Goal: Task Accomplishment & Management: Manage account settings

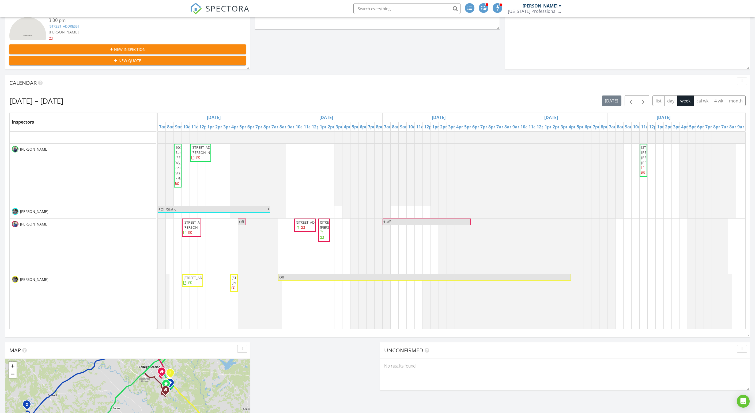
scroll to position [251, 0]
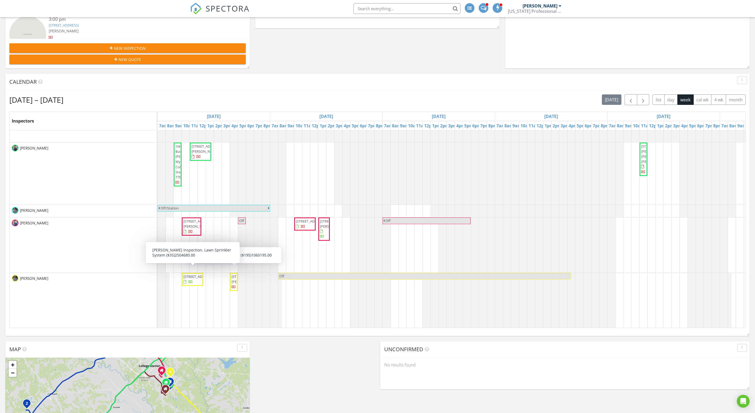
click at [193, 279] on span "21111 Madera Valley Lane , Cypress 77433" at bounding box center [198, 276] width 30 height 5
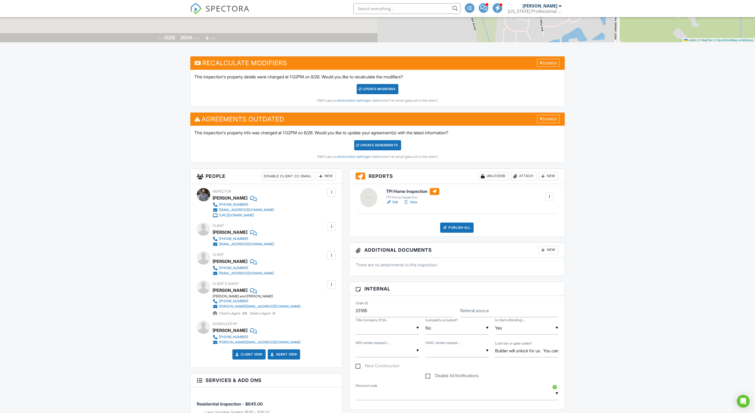
scroll to position [37, 0]
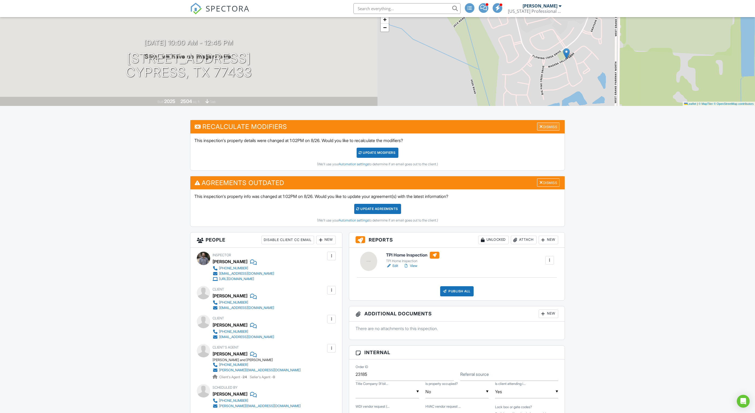
click at [543, 131] on div "Dismiss" at bounding box center [548, 127] width 22 height 8
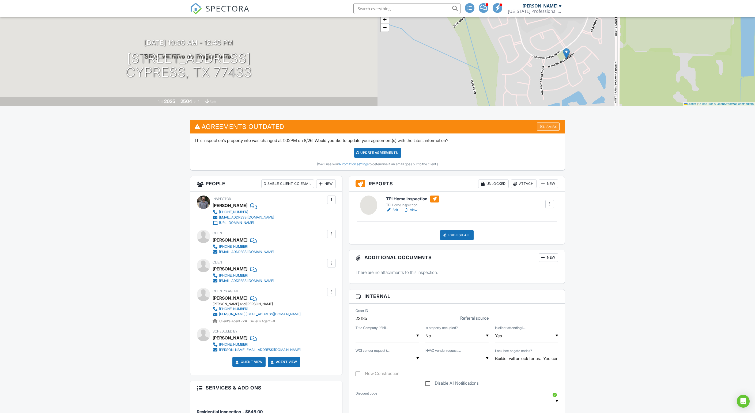
click at [548, 131] on div "Dismiss" at bounding box center [548, 127] width 22 height 8
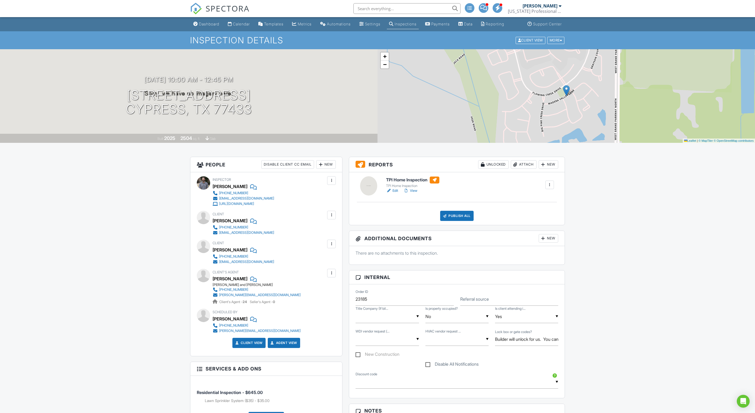
scroll to position [0, 0]
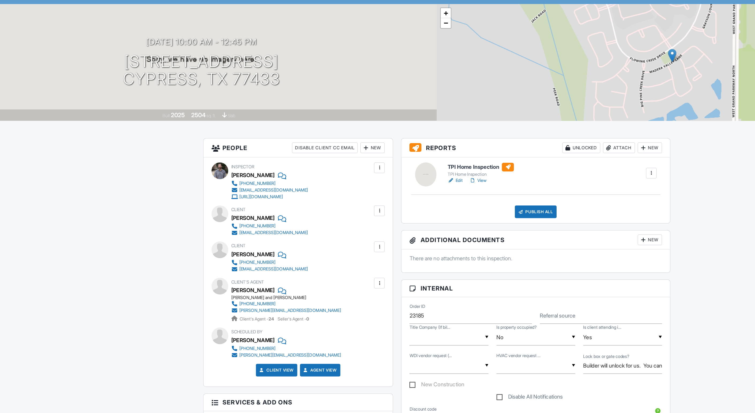
scroll to position [1, 0]
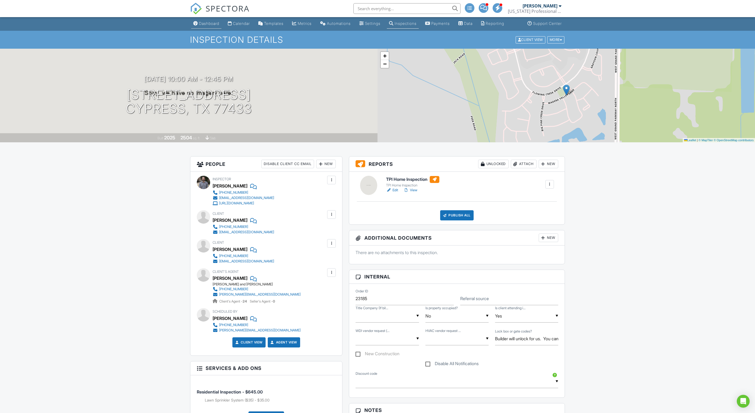
click at [209, 26] on div "Dashboard" at bounding box center [209, 23] width 20 height 5
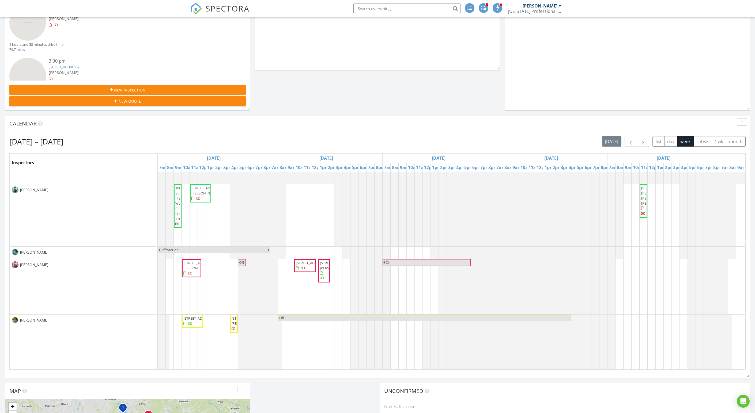
scroll to position [210, 0]
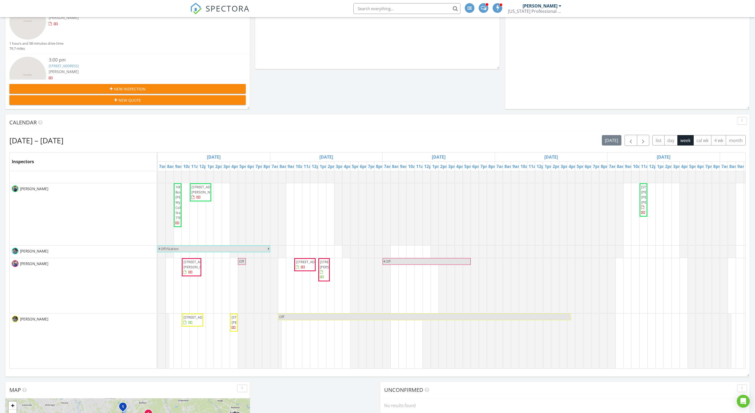
click at [194, 270] on span "827 Old Bryan Rd, Centerville 75833" at bounding box center [198, 265] width 30 height 10
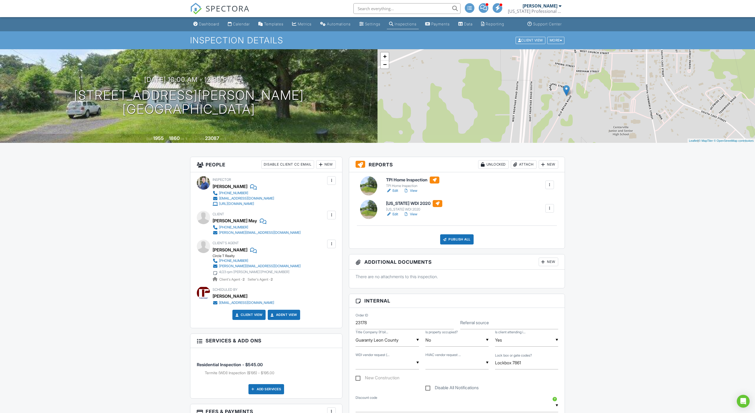
click at [416, 26] on div "Inspections" at bounding box center [406, 24] width 22 height 5
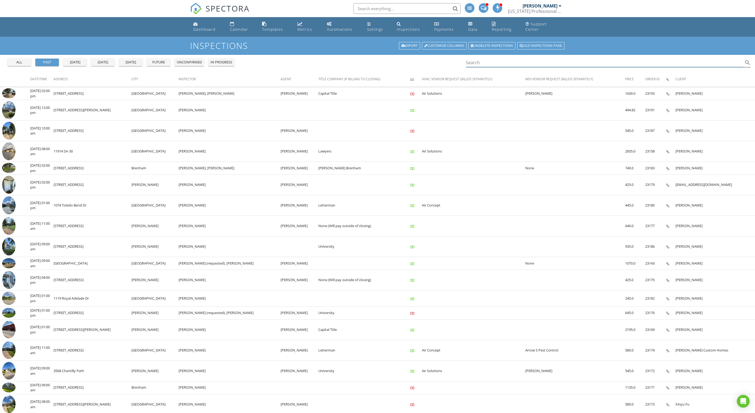
click at [513, 67] on input "Search" at bounding box center [604, 62] width 277 height 9
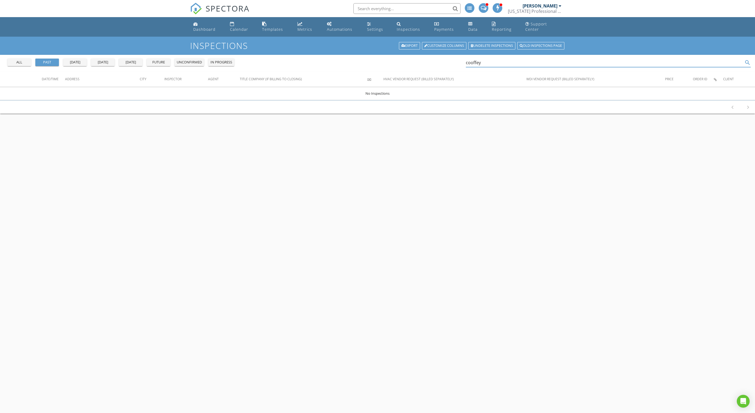
click at [485, 67] on input "cooffey" at bounding box center [604, 62] width 277 height 9
type input "coffey"
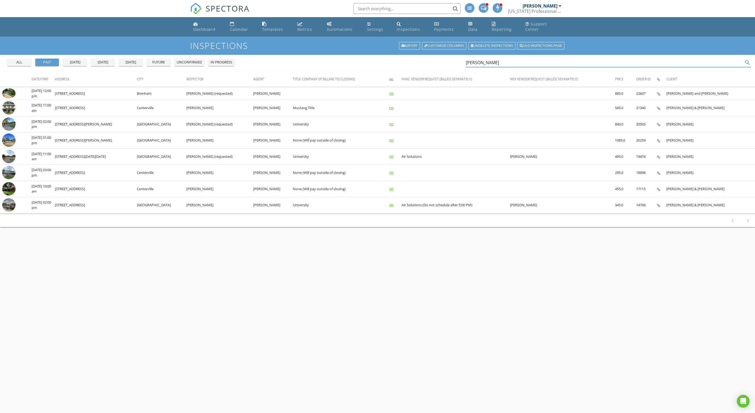
drag, startPoint x: 502, startPoint y: 66, endPoint x: 468, endPoint y: 66, distance: 34.3
click at [468, 66] on div "all past yesterday today tomorrow future unconfirmed in progress coffey search" at bounding box center [377, 63] width 755 height 17
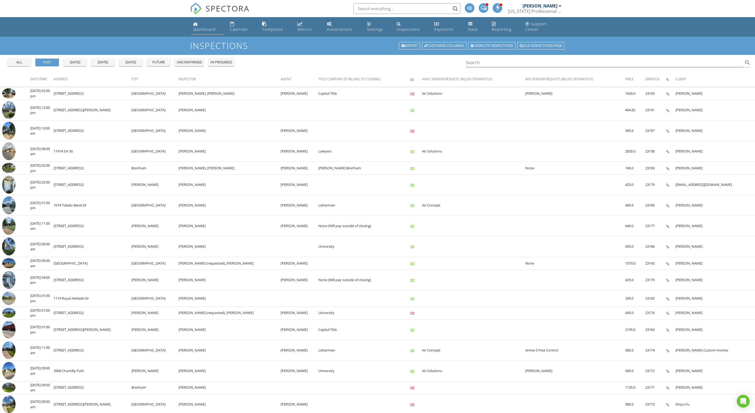
click at [215, 32] on div "Dashboard" at bounding box center [204, 29] width 22 height 5
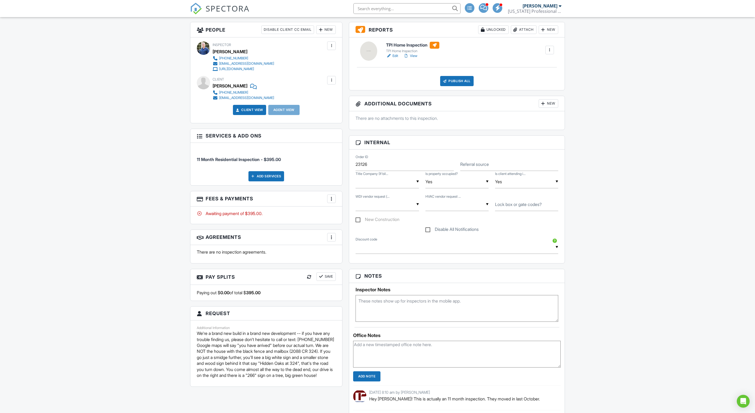
scroll to position [135, 0]
click at [546, 33] on div "New" at bounding box center [549, 29] width 20 height 9
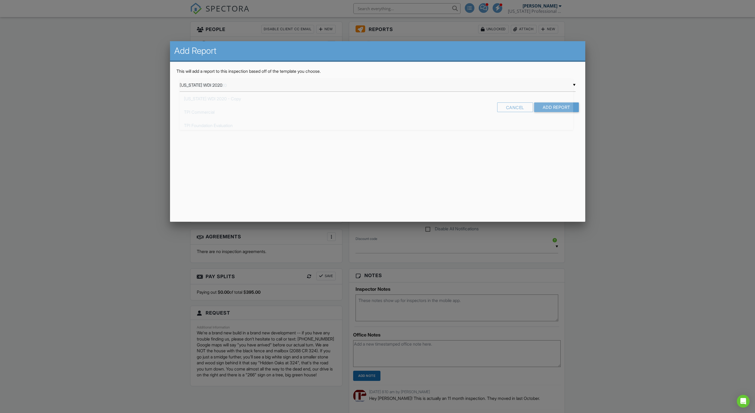
click at [410, 89] on div "▼ Texas WDI 2020 Texas WDI 2020 Texas WDI 2020 - Copy TPI Commercial TPI Founda…" at bounding box center [378, 85] width 396 height 13
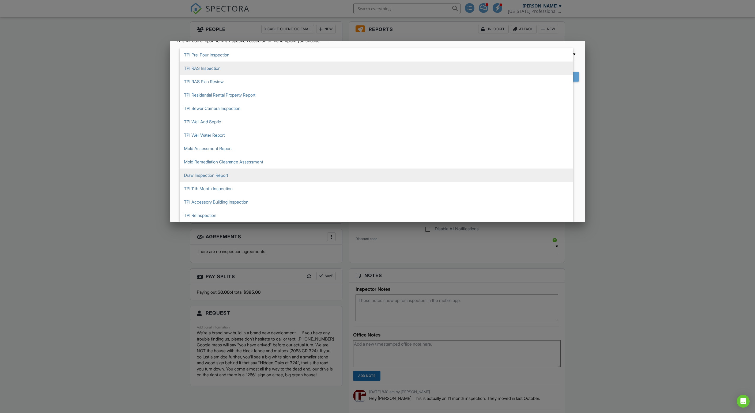
scroll to position [161, 0]
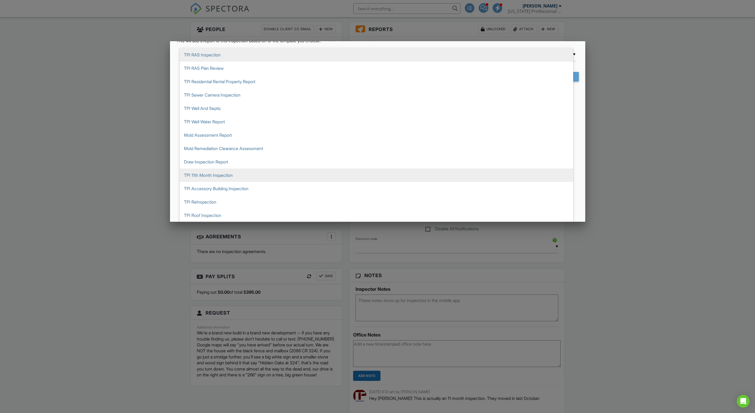
click at [271, 172] on span "TPI 11th Month Inspection" at bounding box center [377, 175] width 394 height 13
type input "TPI 11th Month Inspection"
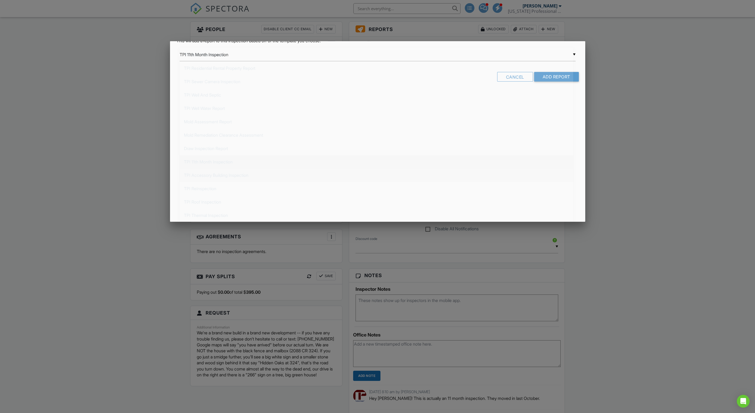
scroll to position [0, 0]
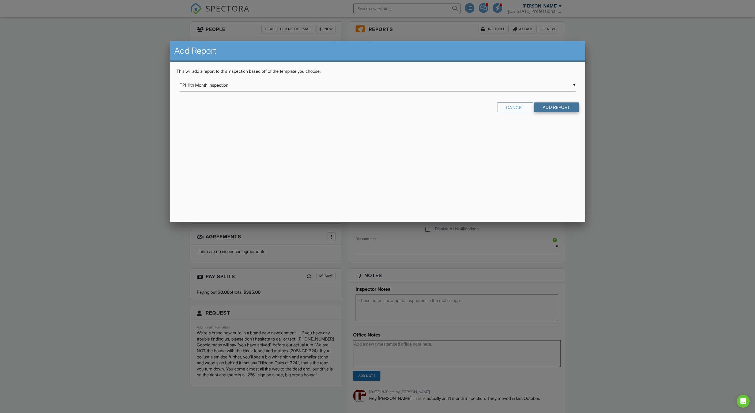
click at [562, 112] on input "Add Report" at bounding box center [556, 108] width 45 height 10
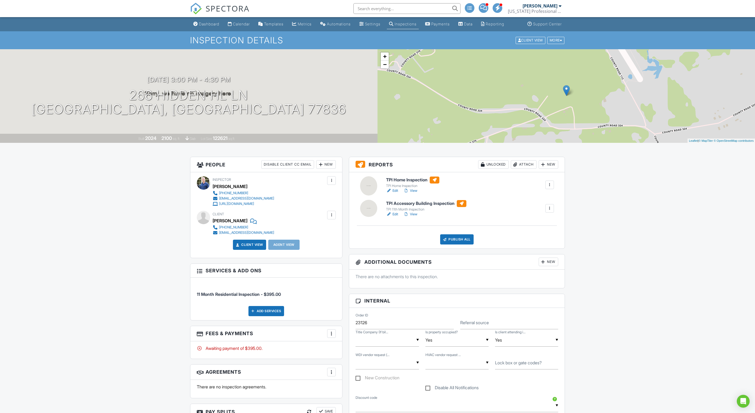
click at [398, 217] on link "Edit" at bounding box center [392, 214] width 12 height 5
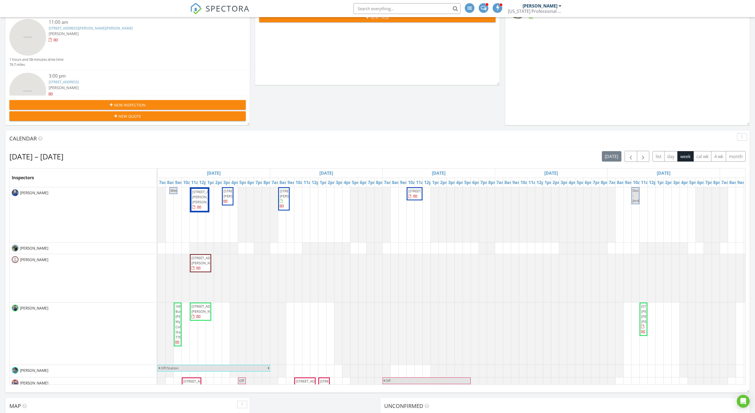
scroll to position [206, 0]
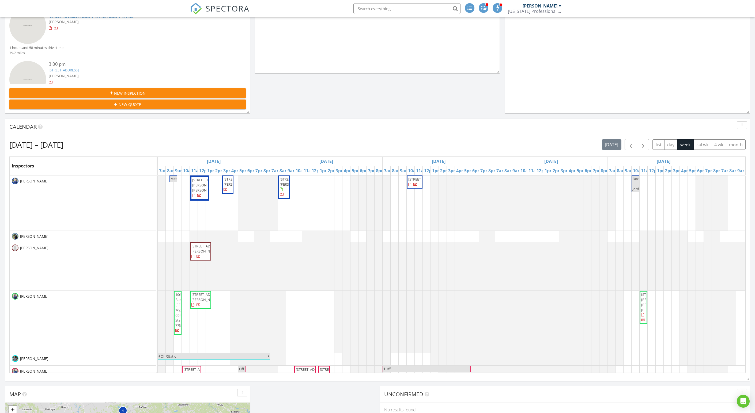
click at [229, 187] on span "266 Hidden Hl Ln, Caldwell 77836" at bounding box center [239, 182] width 30 height 10
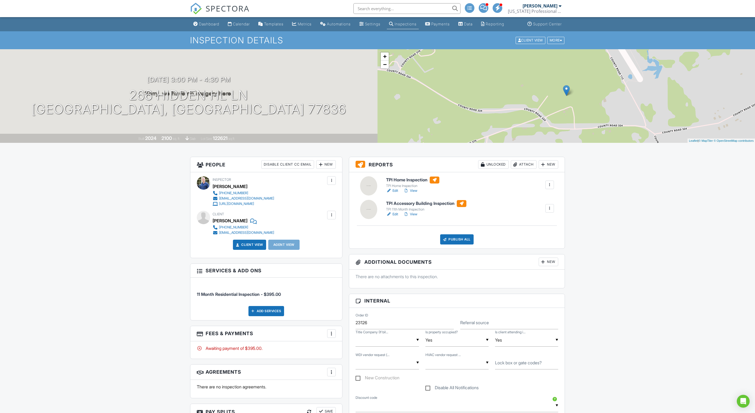
click at [547, 188] on div at bounding box center [549, 184] width 5 height 5
click at [520, 243] on div "Delete" at bounding box center [525, 240] width 11 height 6
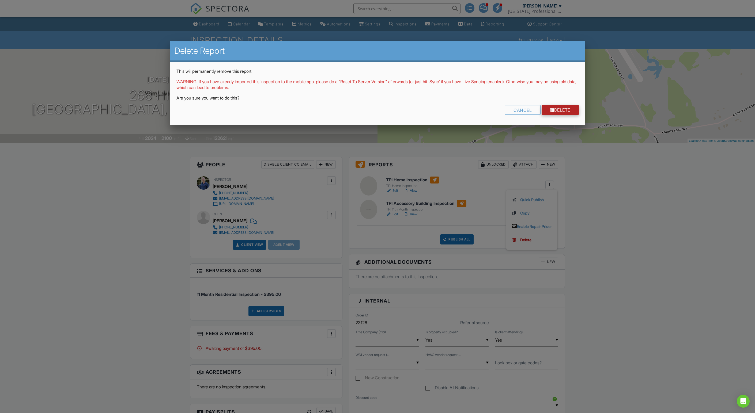
click at [573, 114] on link "Delete" at bounding box center [560, 110] width 37 height 10
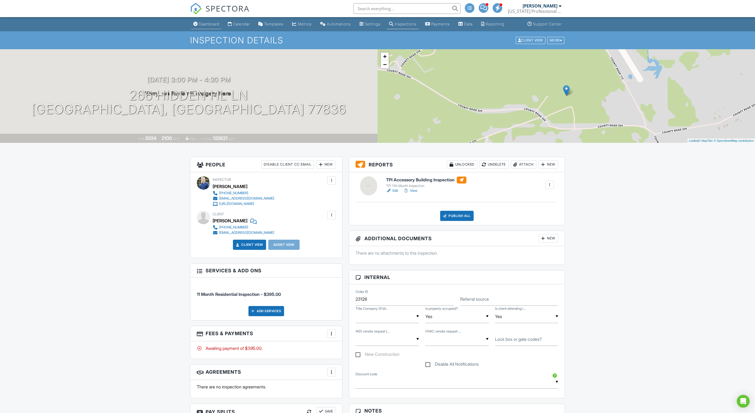
click at [211, 29] on link "Dashboard" at bounding box center [206, 24] width 30 height 10
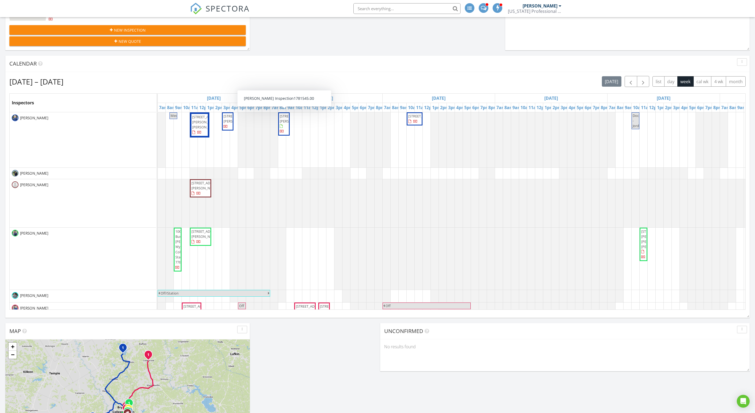
scroll to position [270, 0]
click at [351, 86] on div "[DATE] – [DATE] [DATE] list day week cal wk 4 wk month" at bounding box center [377, 80] width 736 height 11
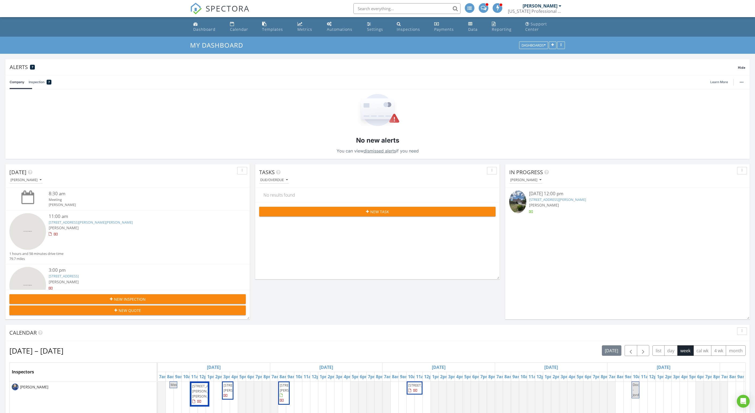
scroll to position [0, 0]
click at [383, 32] on div "Settings" at bounding box center [375, 29] width 16 height 5
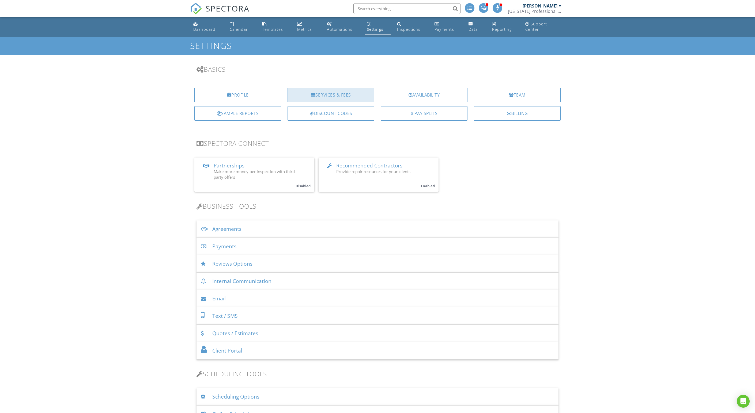
click at [332, 102] on div "Services & Fees" at bounding box center [331, 95] width 87 height 14
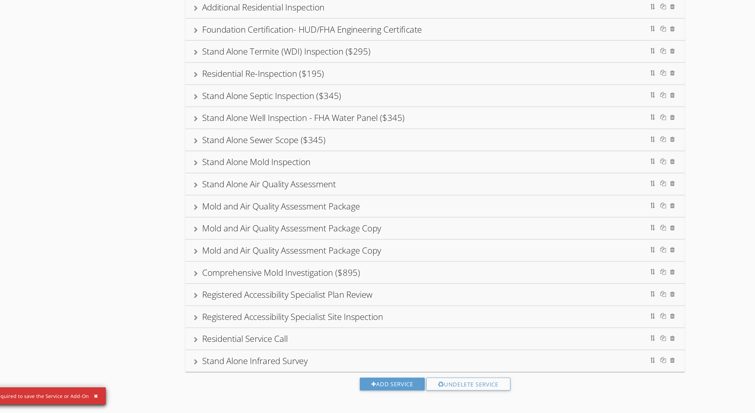
scroll to position [149, 0]
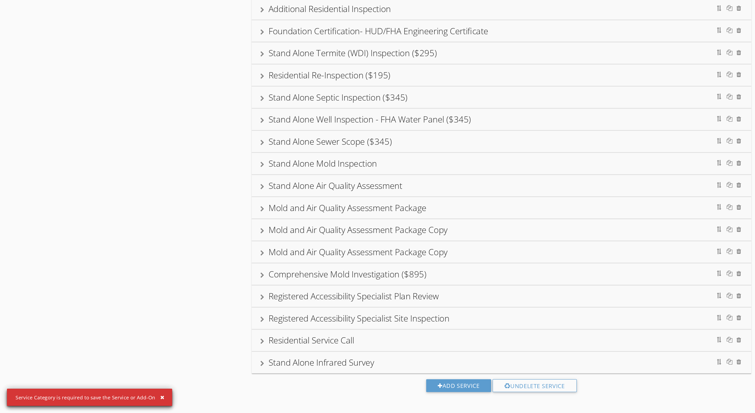
click at [124, 399] on div "button" at bounding box center [123, 401] width 3 height 4
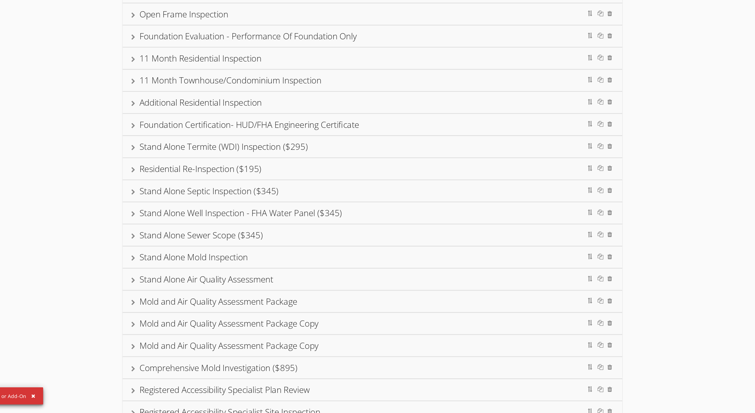
scroll to position [69, 0]
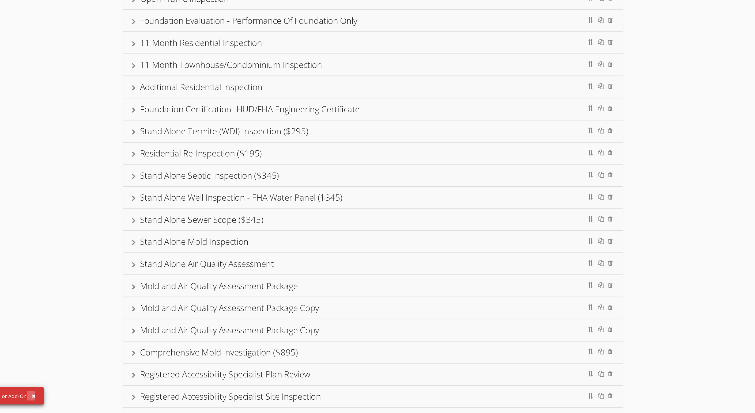
click at [122, 399] on div "button" at bounding box center [123, 401] width 3 height 4
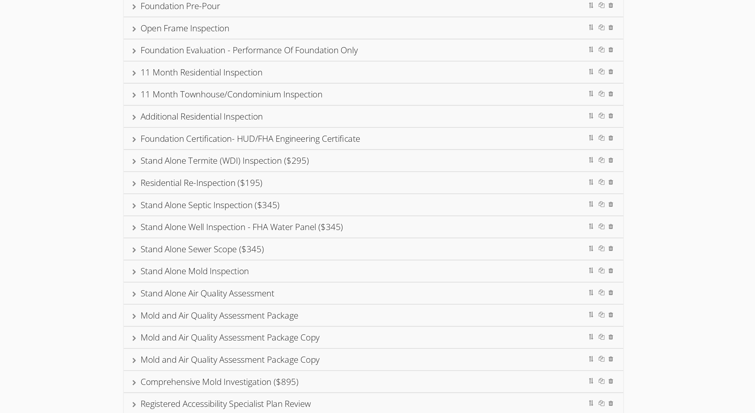
scroll to position [49, 0]
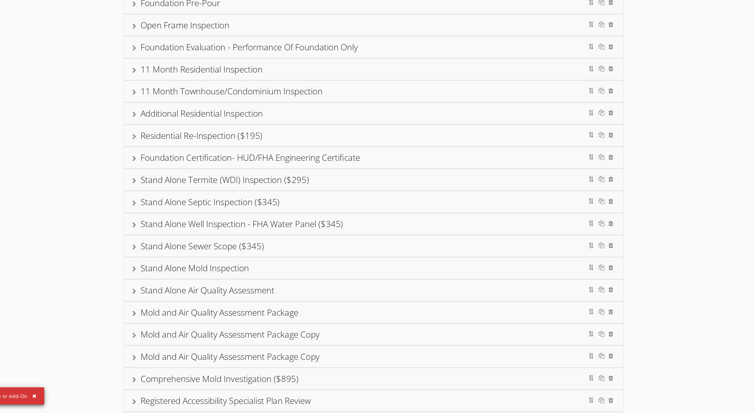
click at [122, 399] on div "button" at bounding box center [123, 401] width 3 height 4
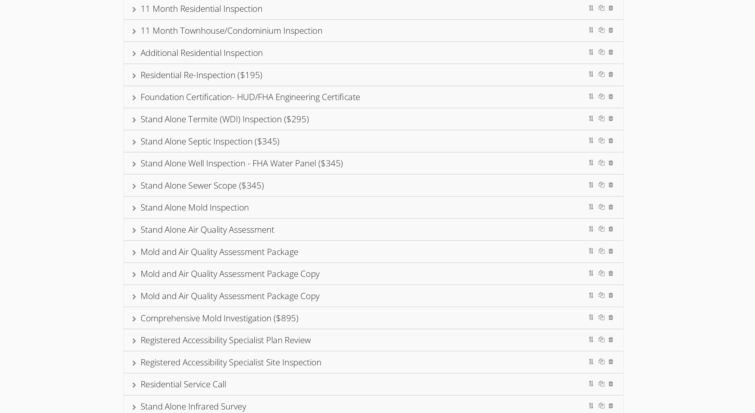
scroll to position [97, 0]
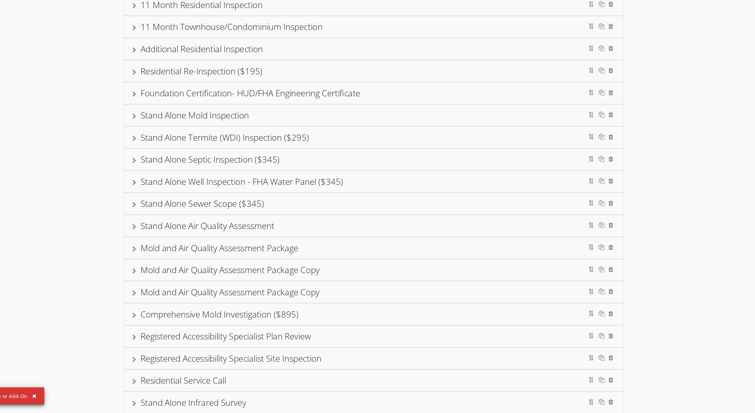
click at [122, 399] on div "button" at bounding box center [123, 401] width 3 height 4
click at [196, 305] on div at bounding box center [197, 307] width 3 height 4
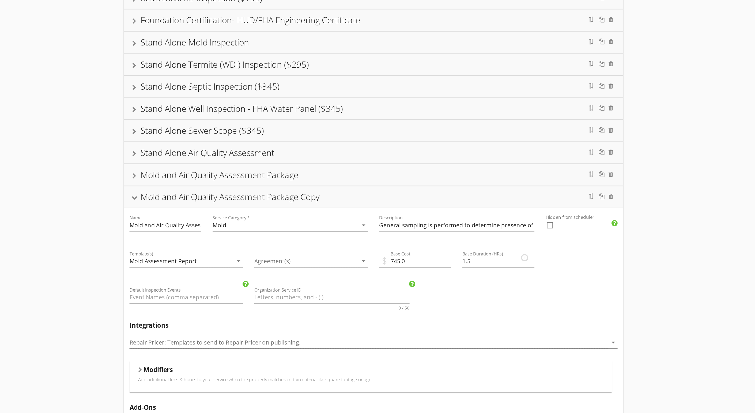
scroll to position [159, 0]
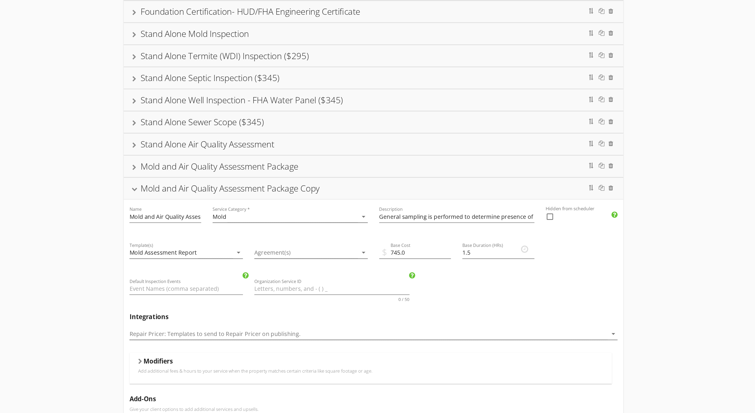
click at [505, 261] on div at bounding box center [509, 265] width 9 height 9
checkbox input "true"
click at [196, 244] on div at bounding box center [198, 245] width 4 height 3
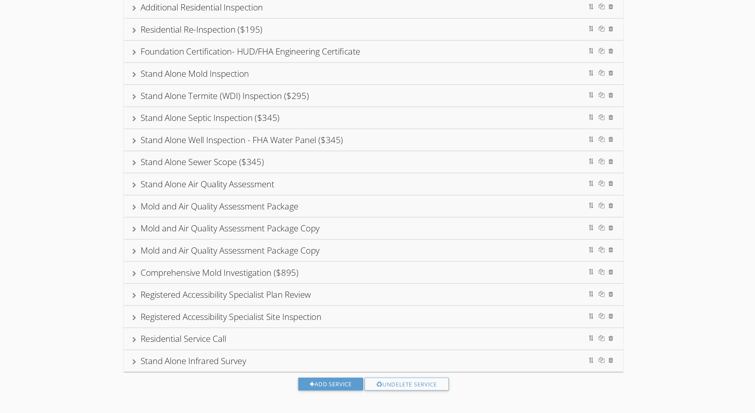
scroll to position [149, 0]
click at [190, 283] on div "Mold and Air Quality Assessment Package Copy" at bounding box center [377, 291] width 375 height 16
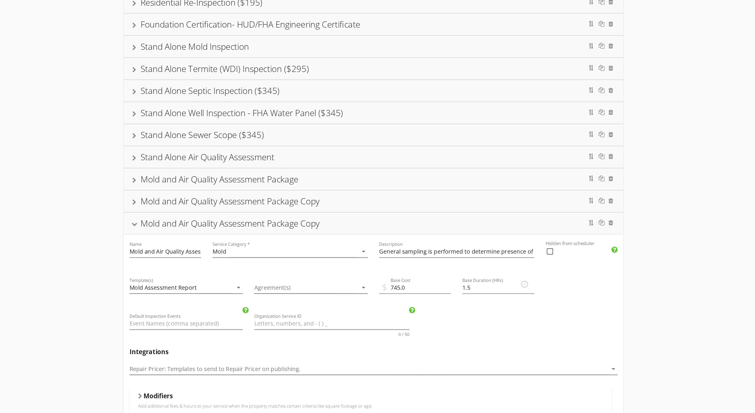
click at [505, 287] on div at bounding box center [509, 291] width 9 height 9
checkbox input "true"
click at [196, 266] on div "Mold and Air Quality Assessment Package Copy" at bounding box center [377, 271] width 362 height 10
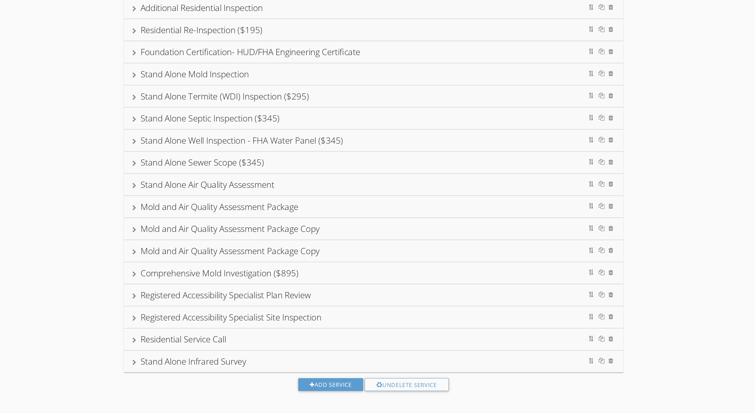
click at [196, 257] on div at bounding box center [197, 259] width 3 height 4
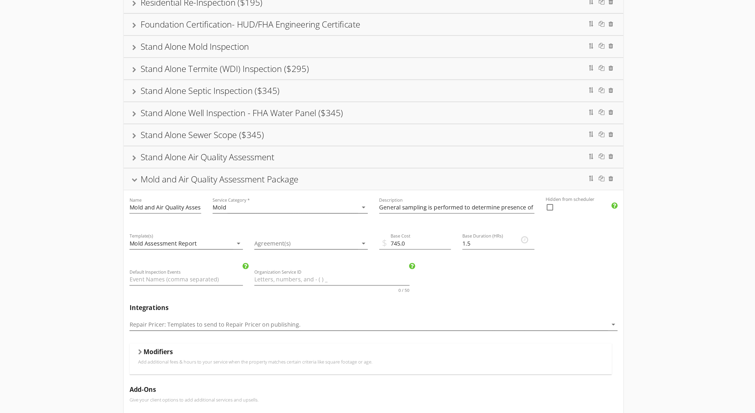
click at [196, 237] on div at bounding box center [198, 238] width 4 height 3
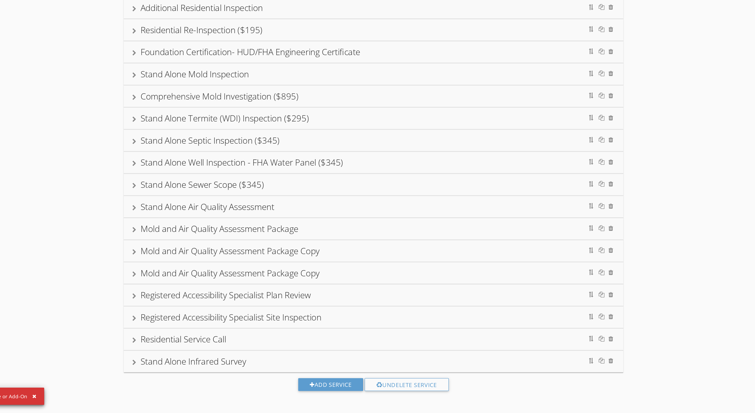
click at [122, 399] on div "button" at bounding box center [123, 401] width 3 height 4
click at [196, 323] on div at bounding box center [197, 325] width 3 height 4
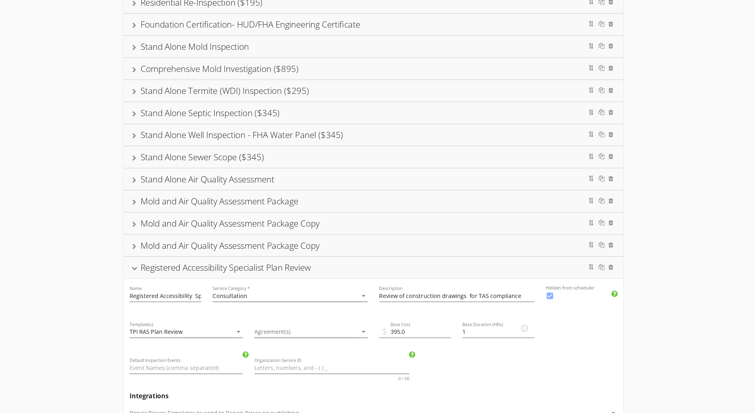
click at [196, 303] on div at bounding box center [198, 304] width 4 height 3
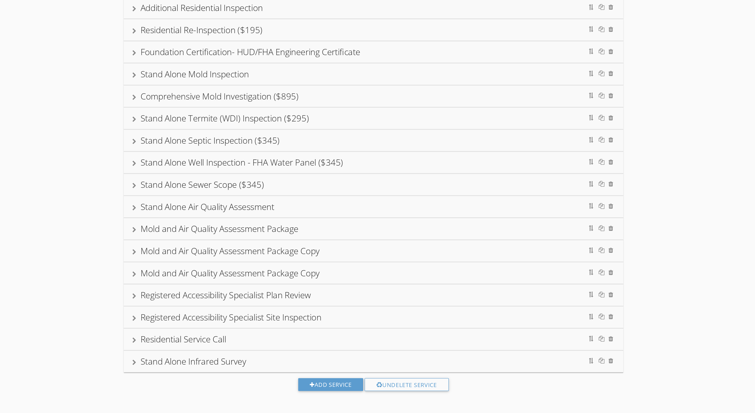
click at [196, 323] on div at bounding box center [197, 325] width 3 height 4
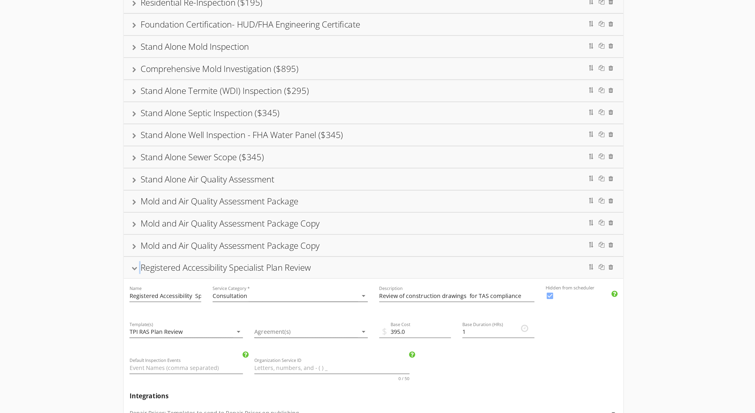
click at [196, 303] on div at bounding box center [198, 304] width 4 height 3
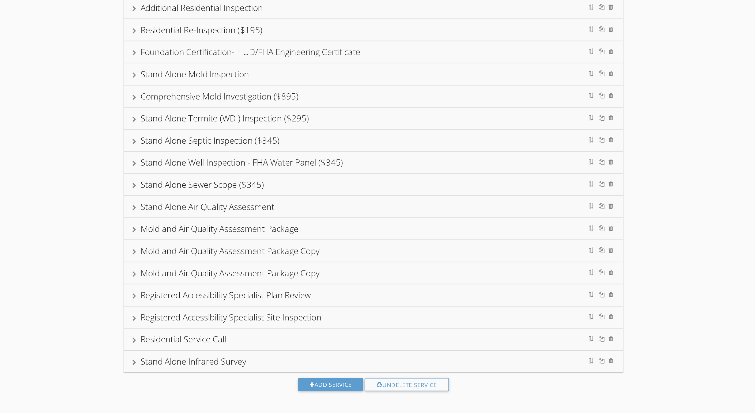
click at [196, 340] on div at bounding box center [197, 342] width 3 height 4
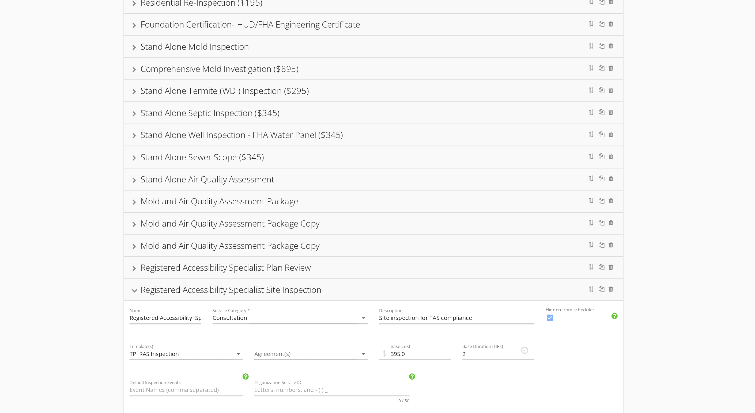
click at [196, 316] on div "Registered Accessibility Specialist Site Inspection" at bounding box center [377, 321] width 362 height 10
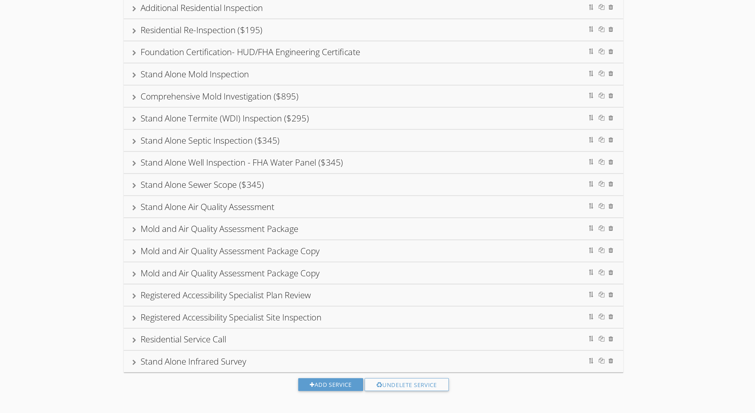
click at [196, 356] on div at bounding box center [197, 358] width 3 height 4
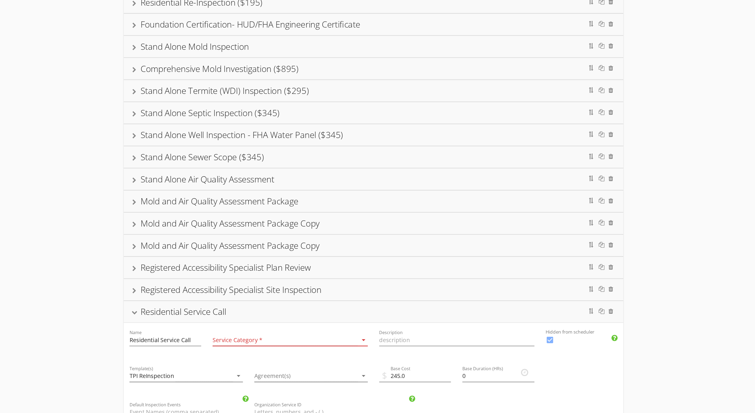
click at [196, 336] on div at bounding box center [198, 337] width 4 height 3
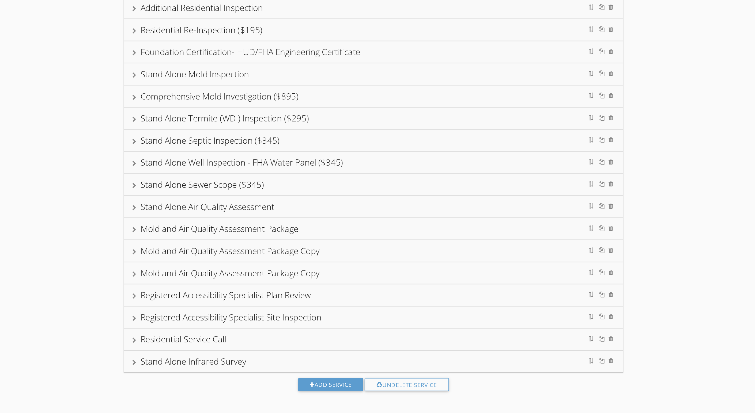
click at [196, 369] on div "Stand Alone Infrared Survey" at bounding box center [377, 374] width 362 height 10
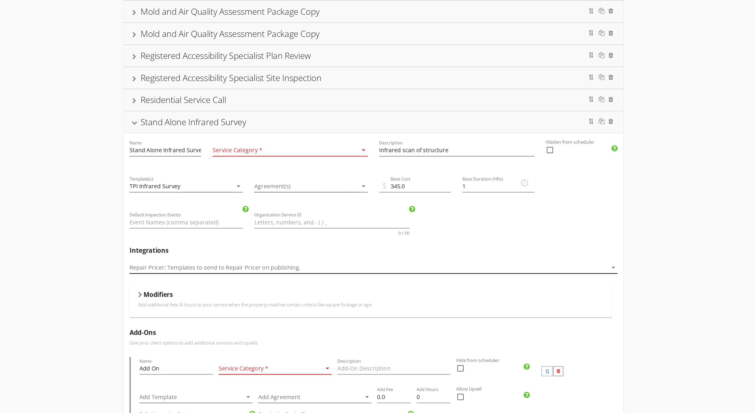
scroll to position [310, 0]
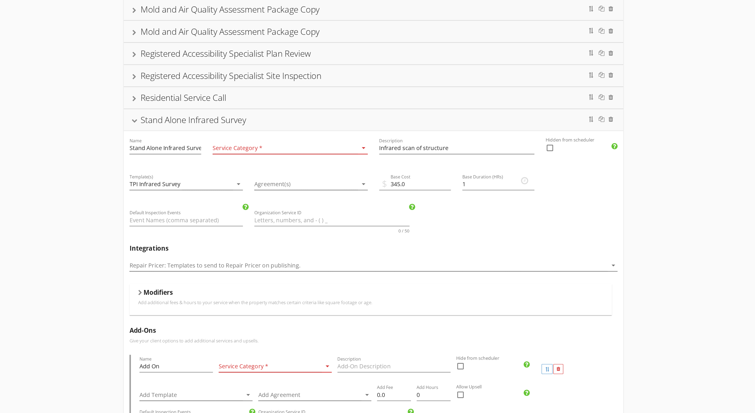
click at [257, 210] on div at bounding box center [311, 214] width 109 height 9
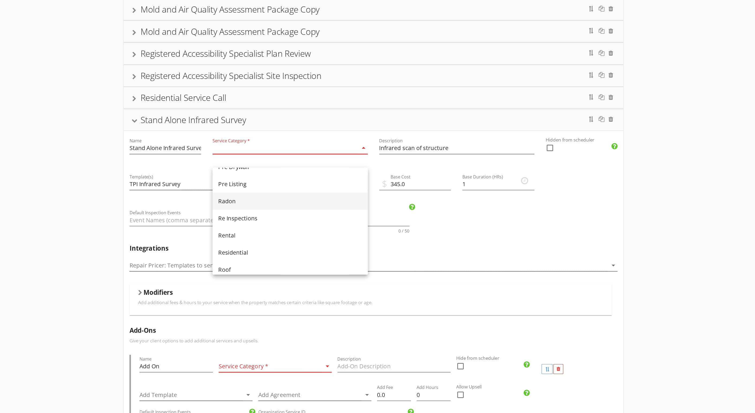
scroll to position [235, 0]
click at [261, 270] on div "Residential" at bounding box center [315, 273] width 108 height 6
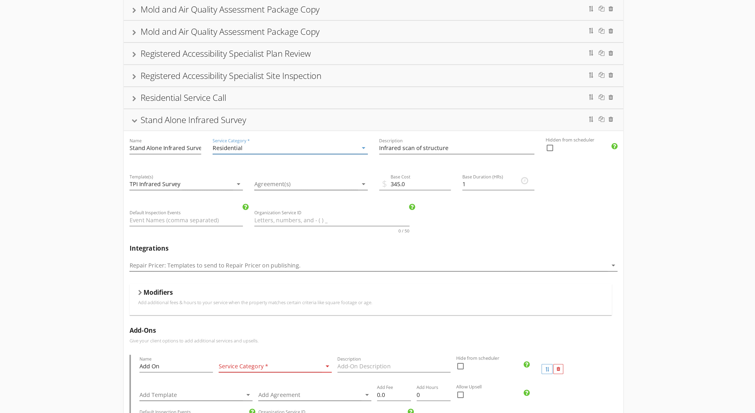
click at [367, 211] on icon "arrow_drop_down" at bounding box center [370, 214] width 6 height 6
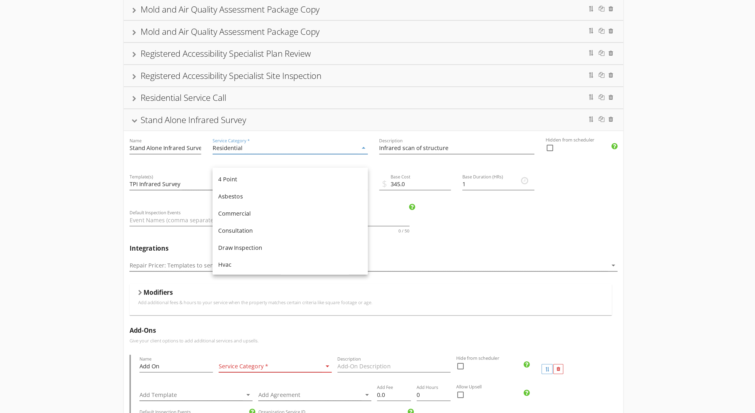
scroll to position [0, 0]
click at [261, 257] on div "Commercial" at bounding box center [315, 263] width 108 height 13
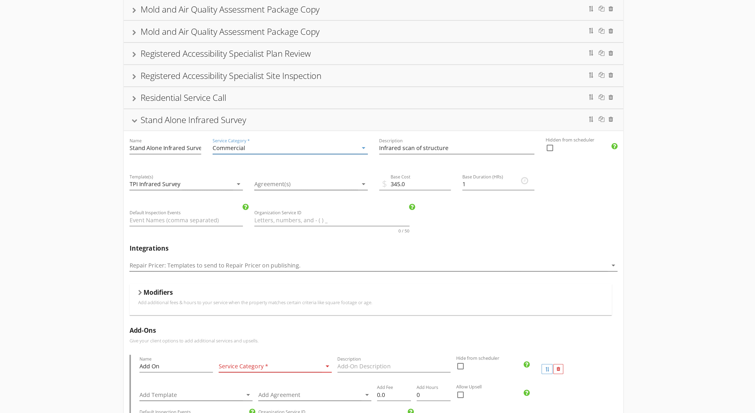
click at [366, 211] on div "arrow_drop_down" at bounding box center [369, 214] width 7 height 6
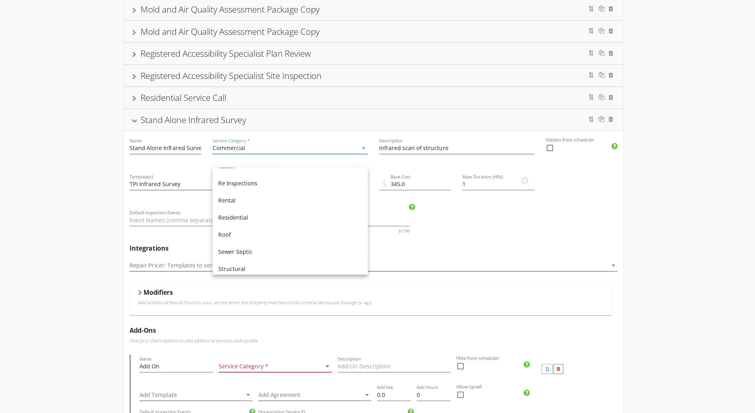
scroll to position [241, 0]
click at [261, 263] on div "Residential" at bounding box center [315, 266] width 108 height 6
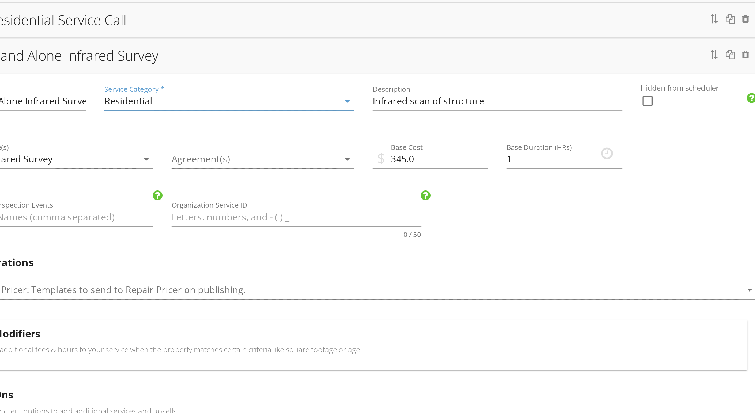
scroll to position [423, 0]
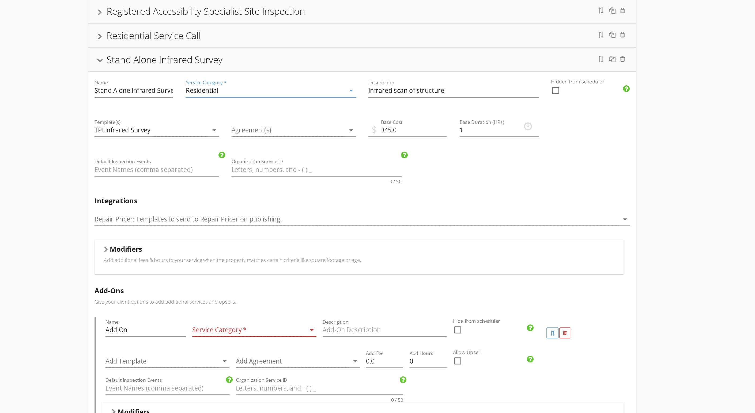
click at [201, 206] on div "Modifiers" at bounding box center [375, 210] width 349 height 8
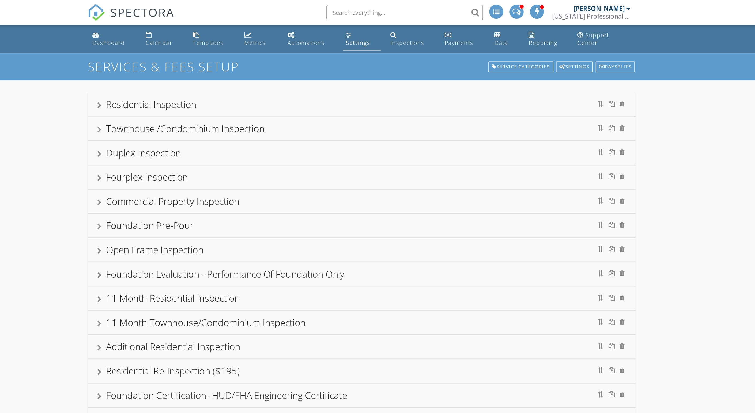
scroll to position [0, 0]
click at [193, 32] on div "Dashboard" at bounding box center [204, 29] width 22 height 5
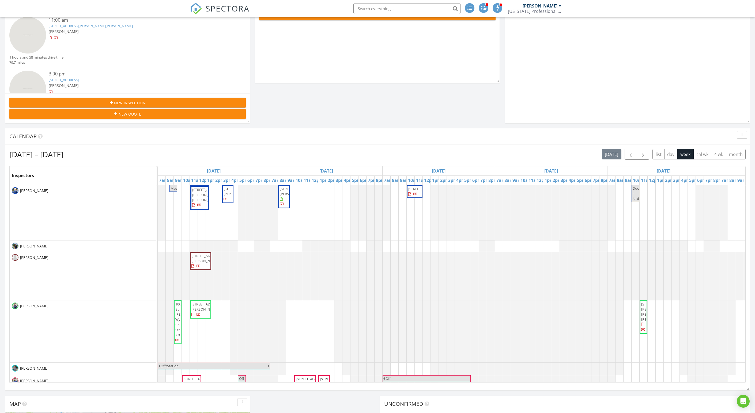
scroll to position [197, 0]
